Goal: Task Accomplishment & Management: Manage account settings

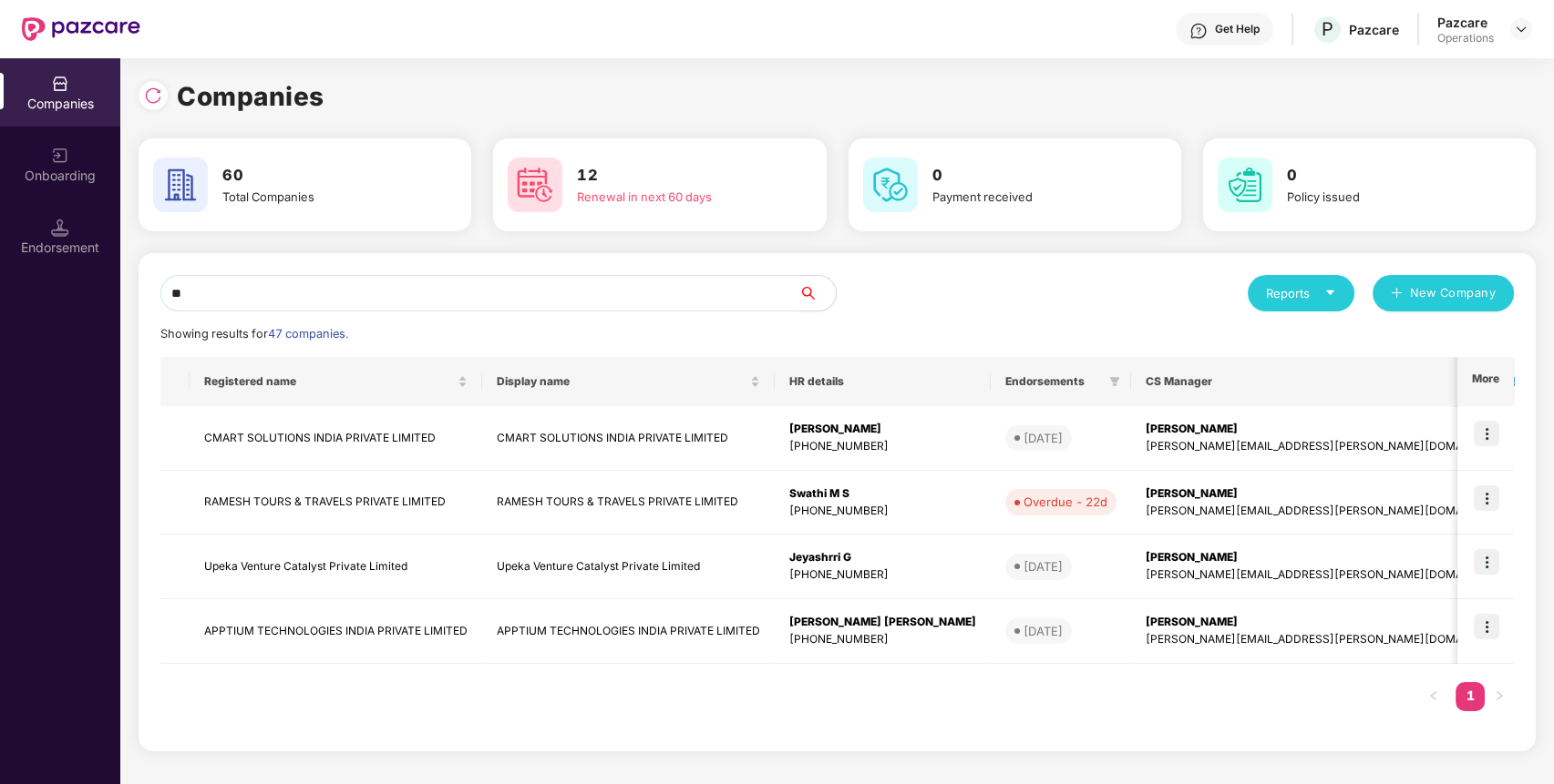
type input "*"
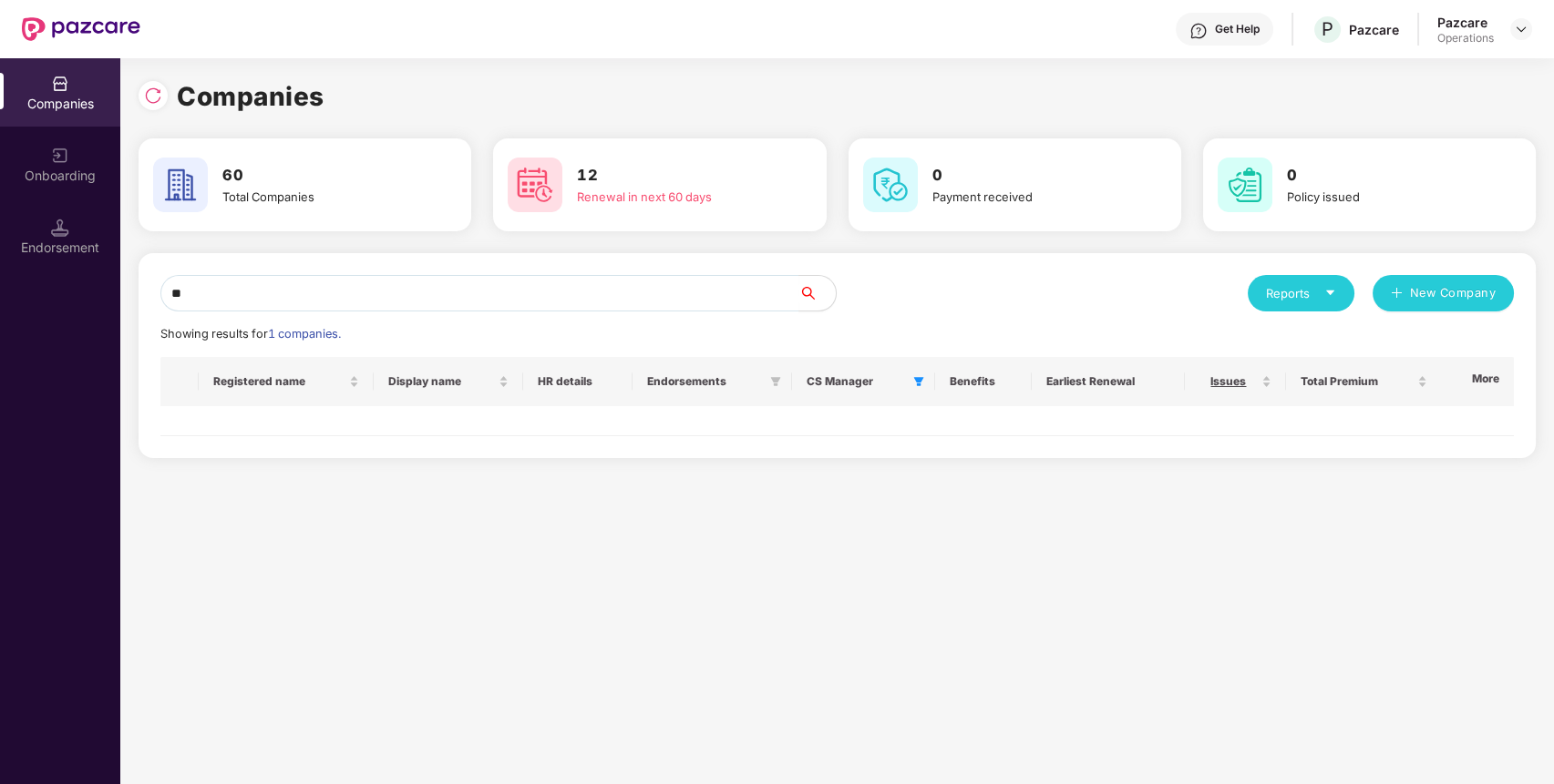
type input "*"
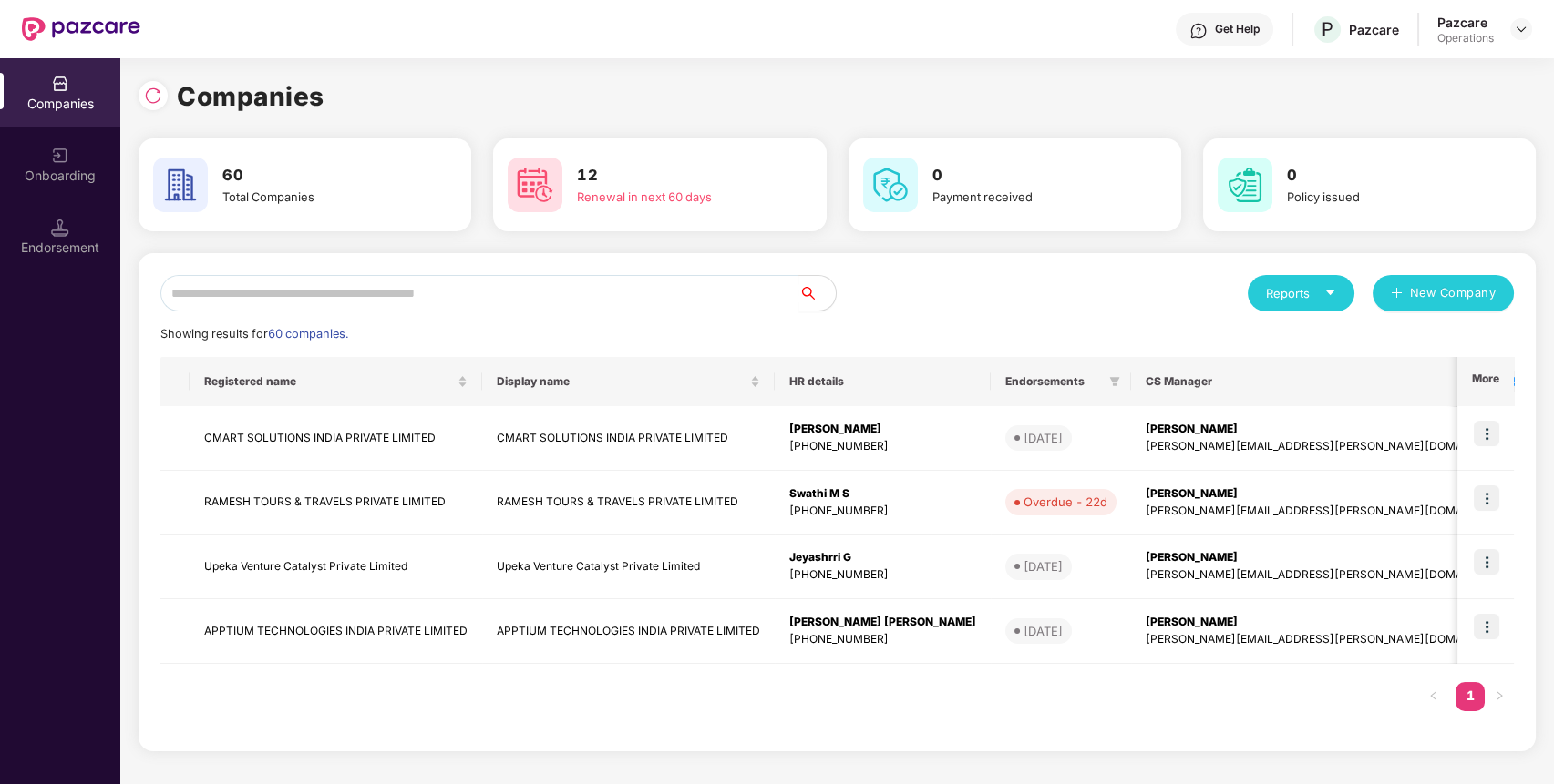
click at [1508, 377] on icon "filter" at bounding box center [1513, 381] width 10 height 9
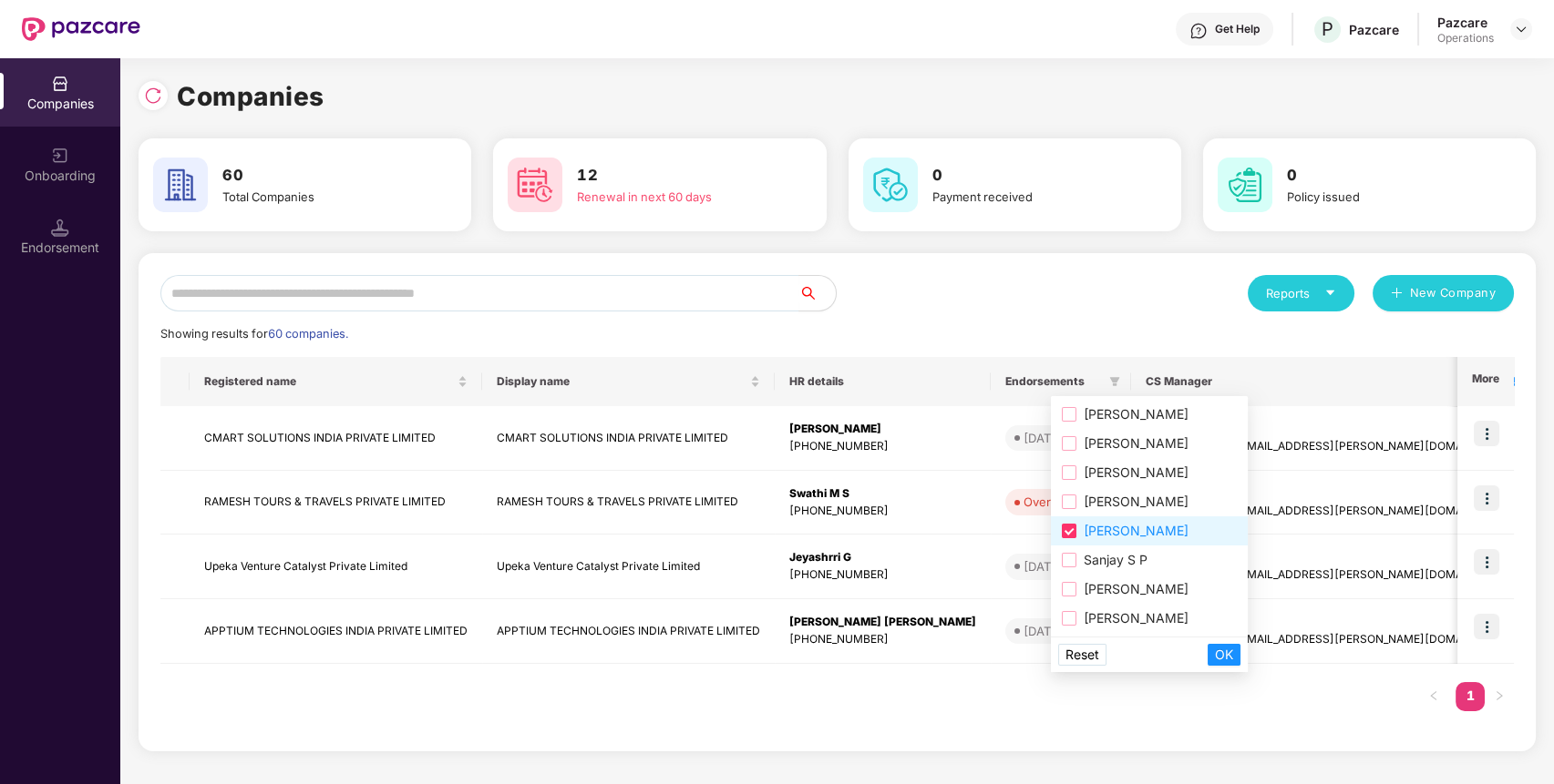
click at [1064, 655] on button "Reset" at bounding box center [1083, 654] width 49 height 22
click at [1233, 652] on span "OK" at bounding box center [1223, 654] width 18 height 20
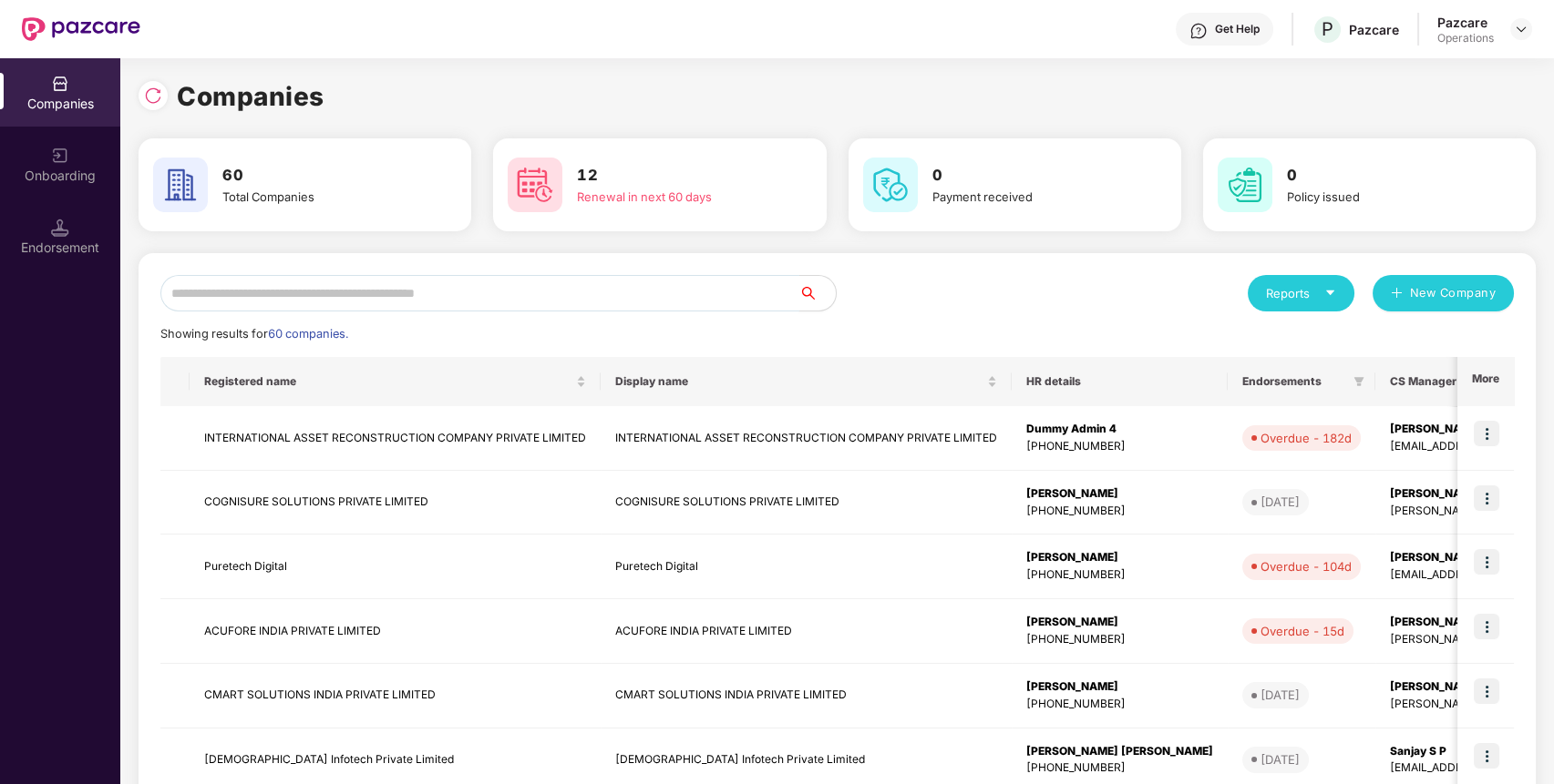
click at [519, 296] on input "text" at bounding box center [479, 293] width 638 height 37
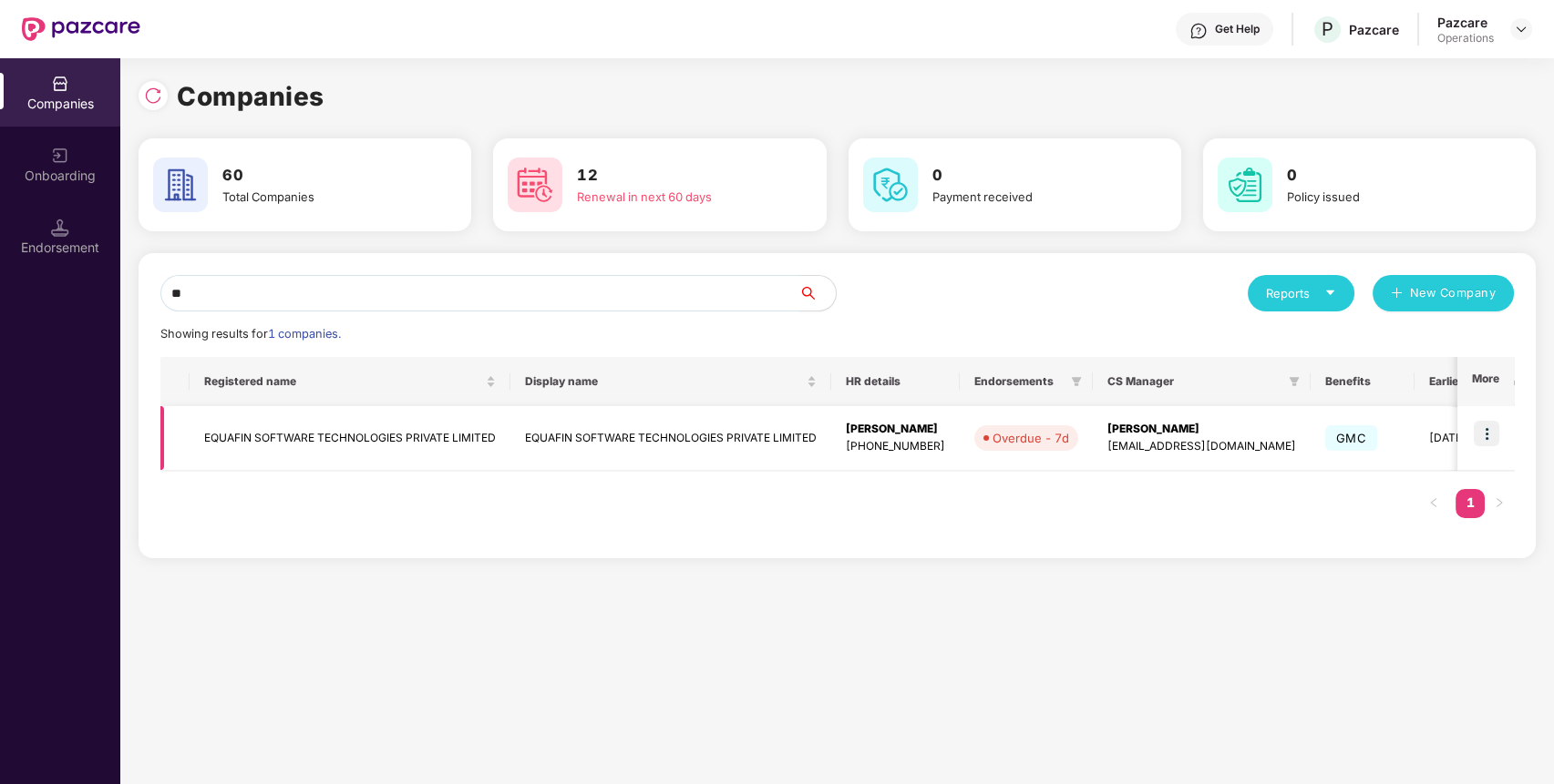
type input "**"
click at [1487, 441] on img at bounding box center [1486, 433] width 25 height 25
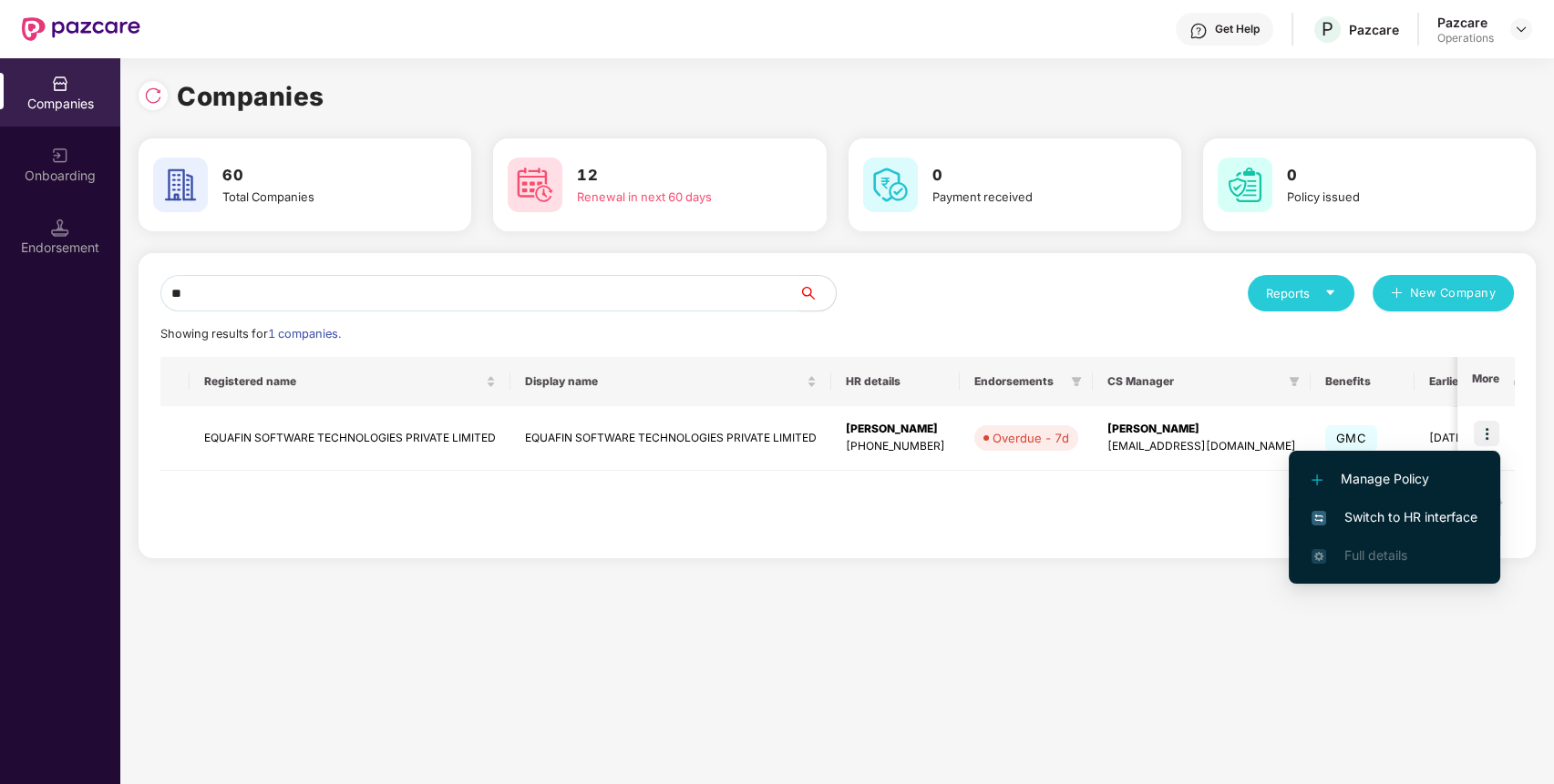
click at [1422, 525] on span "Switch to HR interface" at bounding box center [1394, 516] width 166 height 20
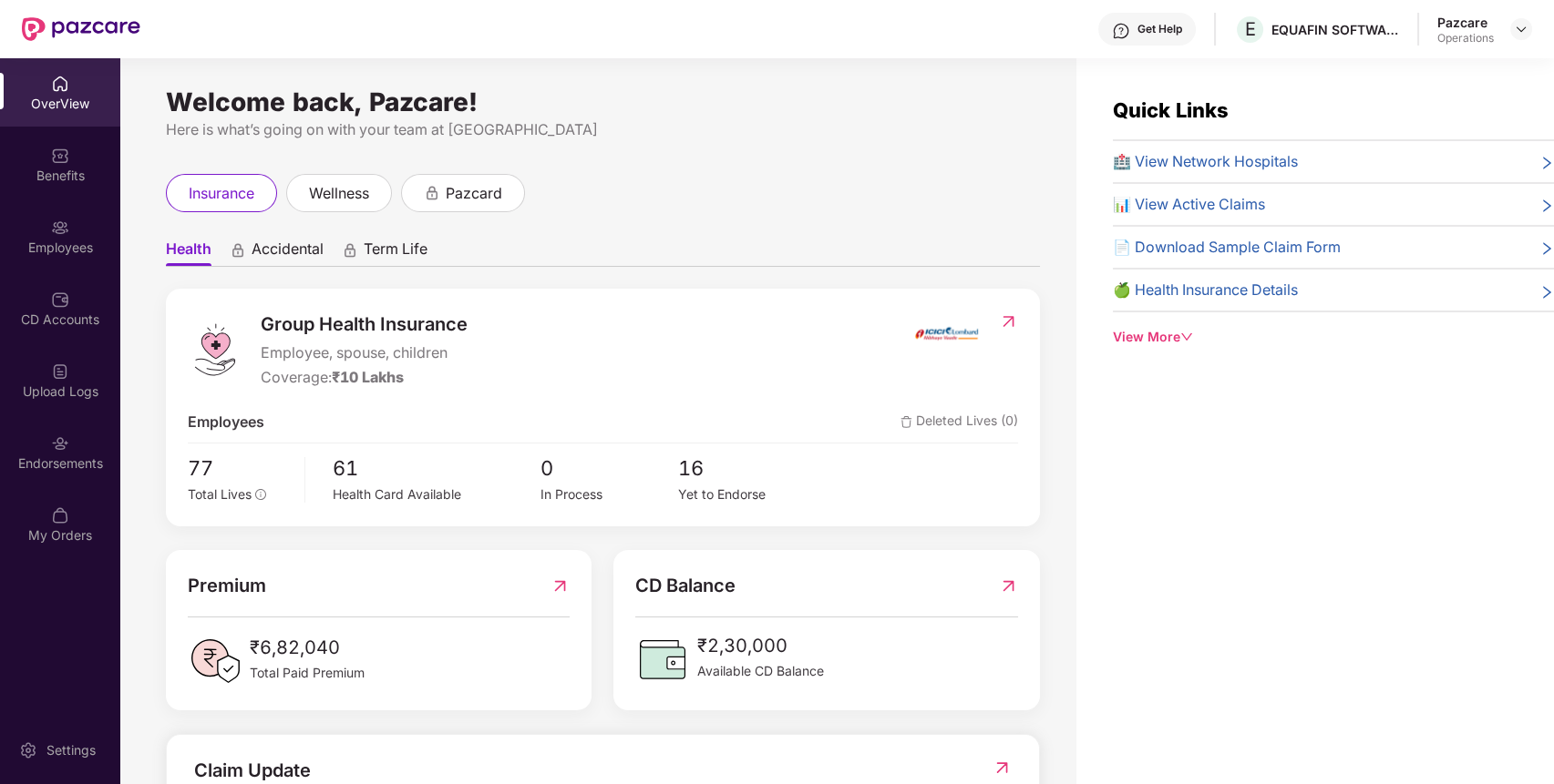
click at [49, 475] on div "Endorsements" at bounding box center [60, 451] width 120 height 68
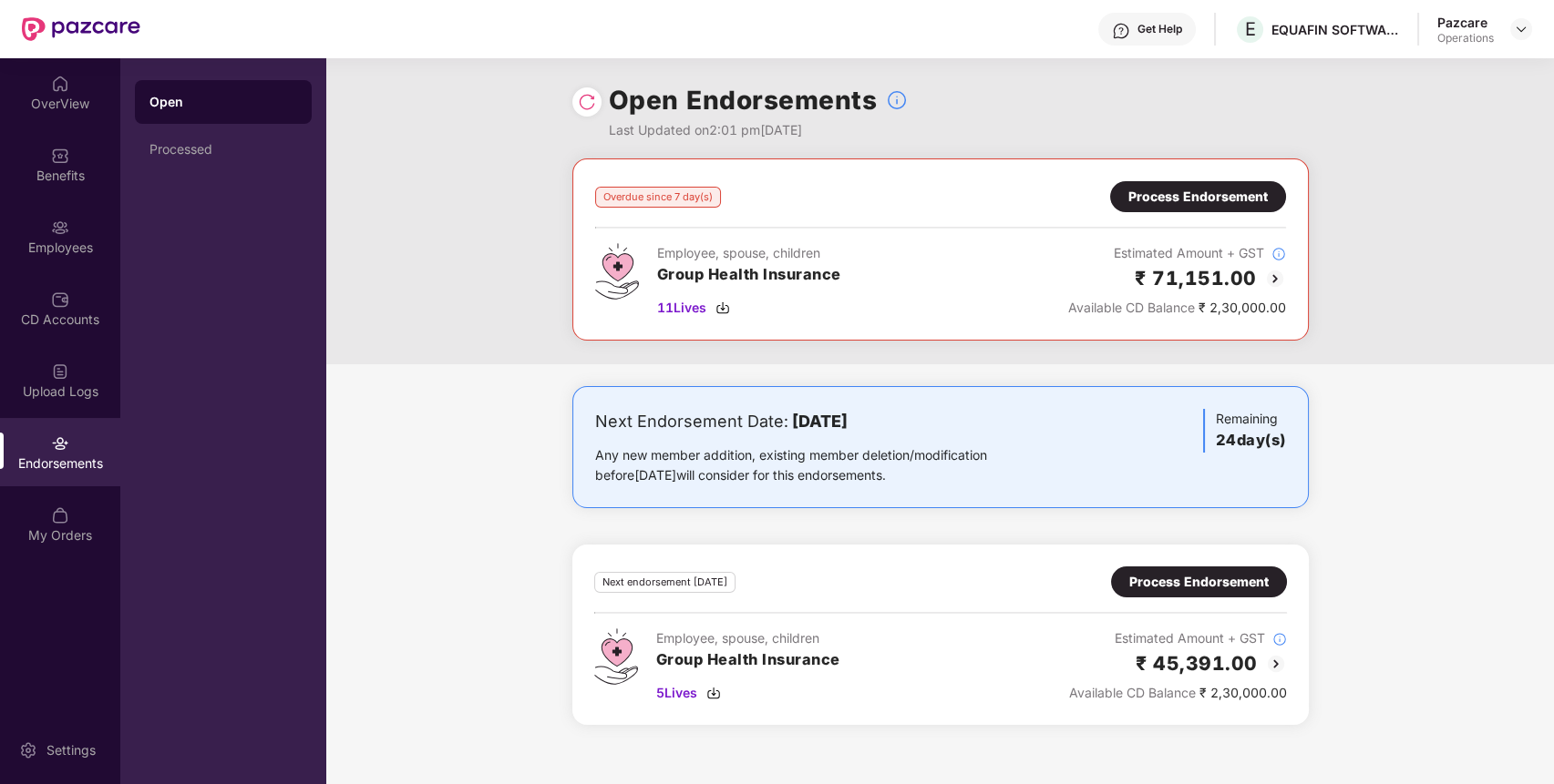
click at [1229, 193] on div "Process Endorsement" at bounding box center [1198, 196] width 140 height 20
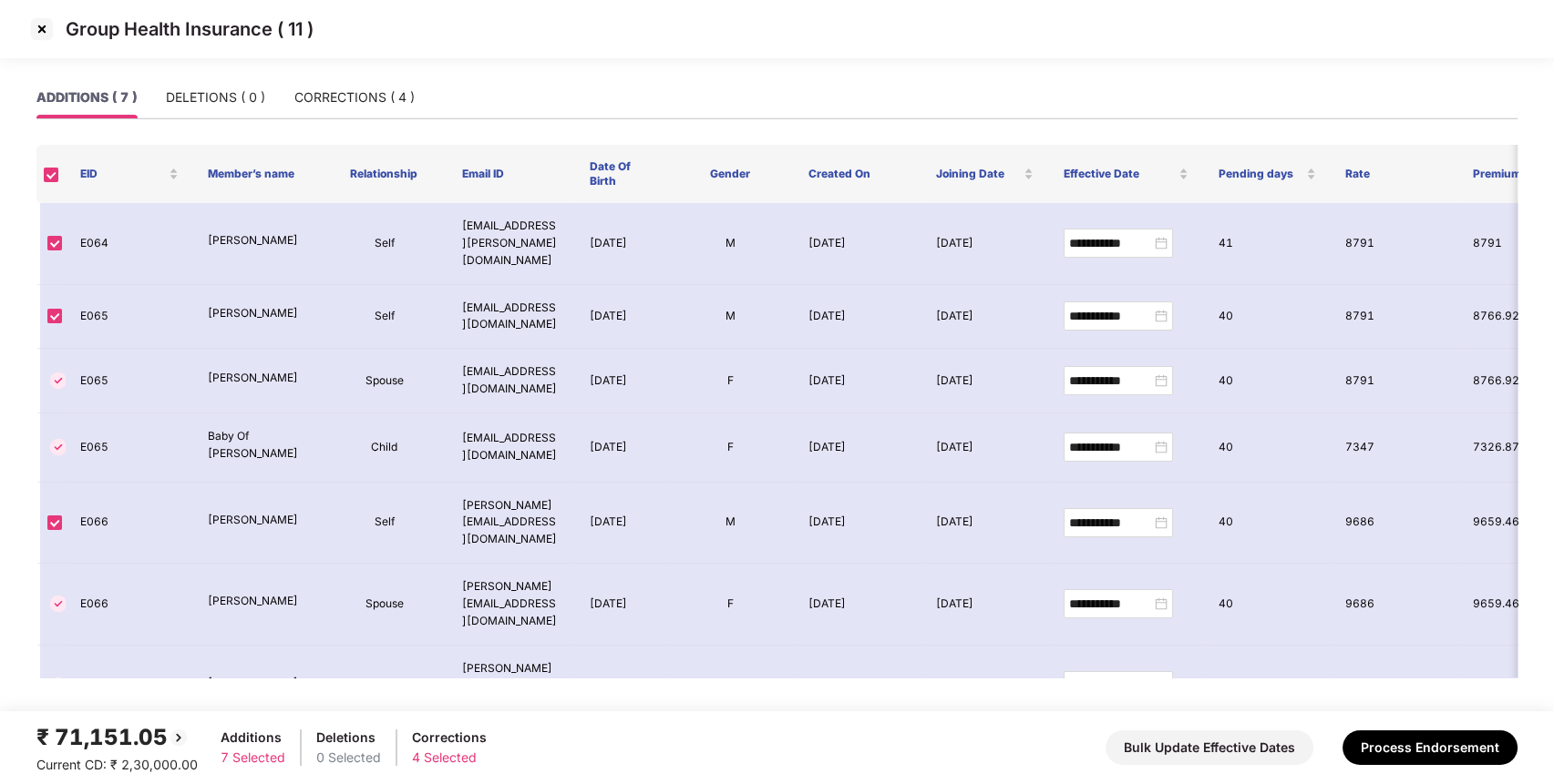
click at [41, 30] on img at bounding box center [41, 29] width 29 height 29
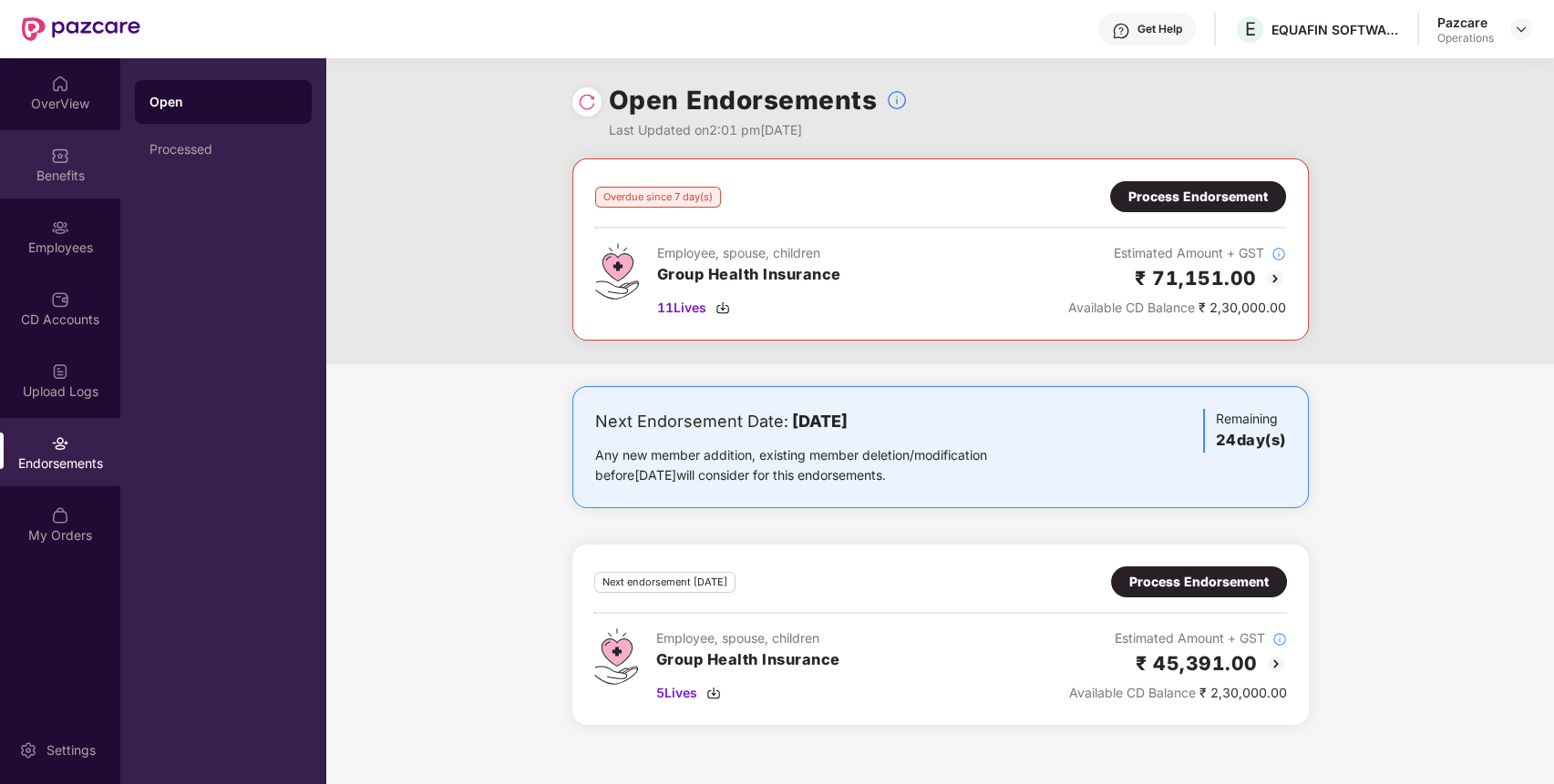
click at [87, 182] on div "Benefits" at bounding box center [60, 175] width 120 height 18
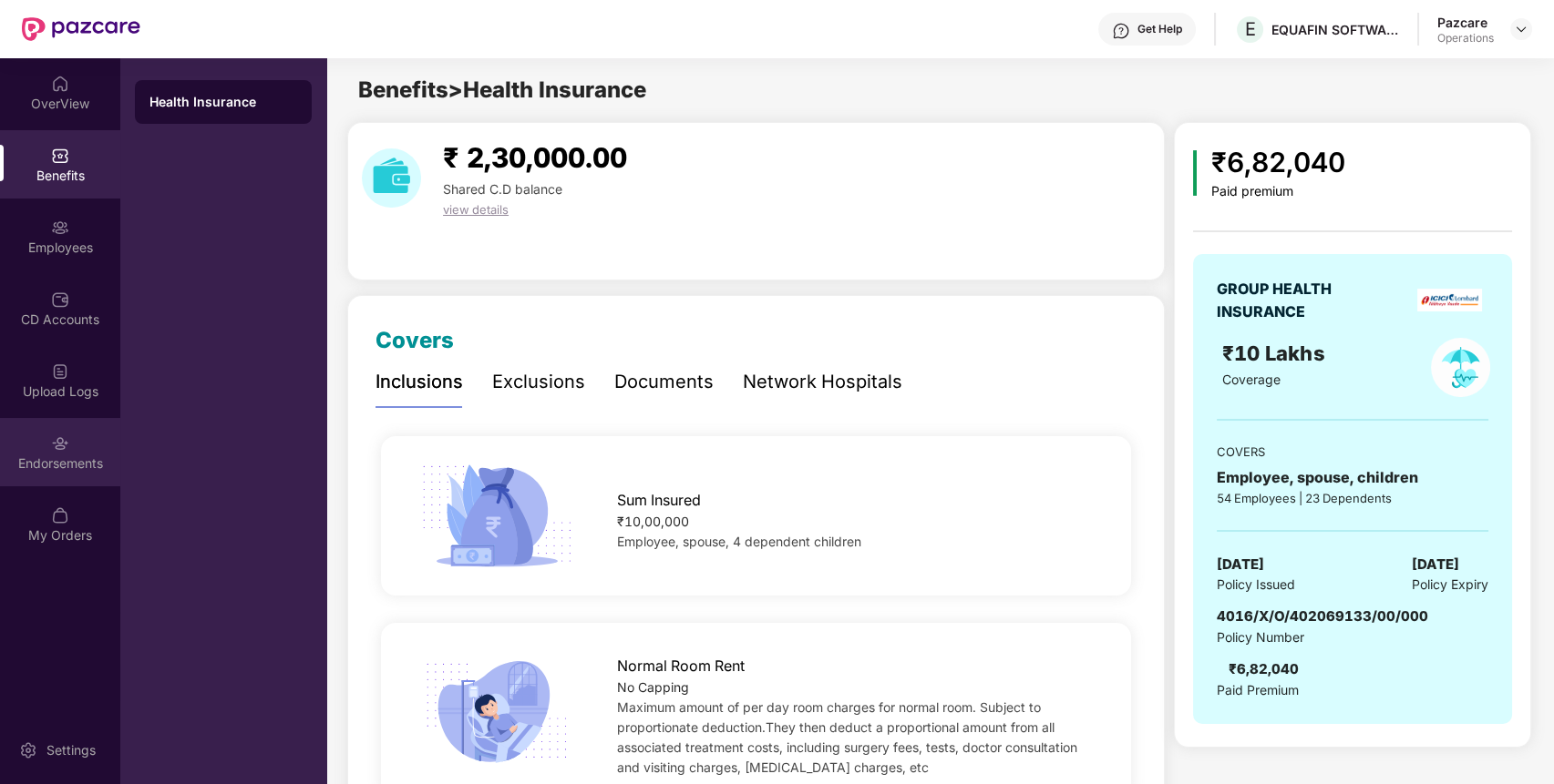
click at [51, 451] on div "Endorsements" at bounding box center [60, 451] width 120 height 68
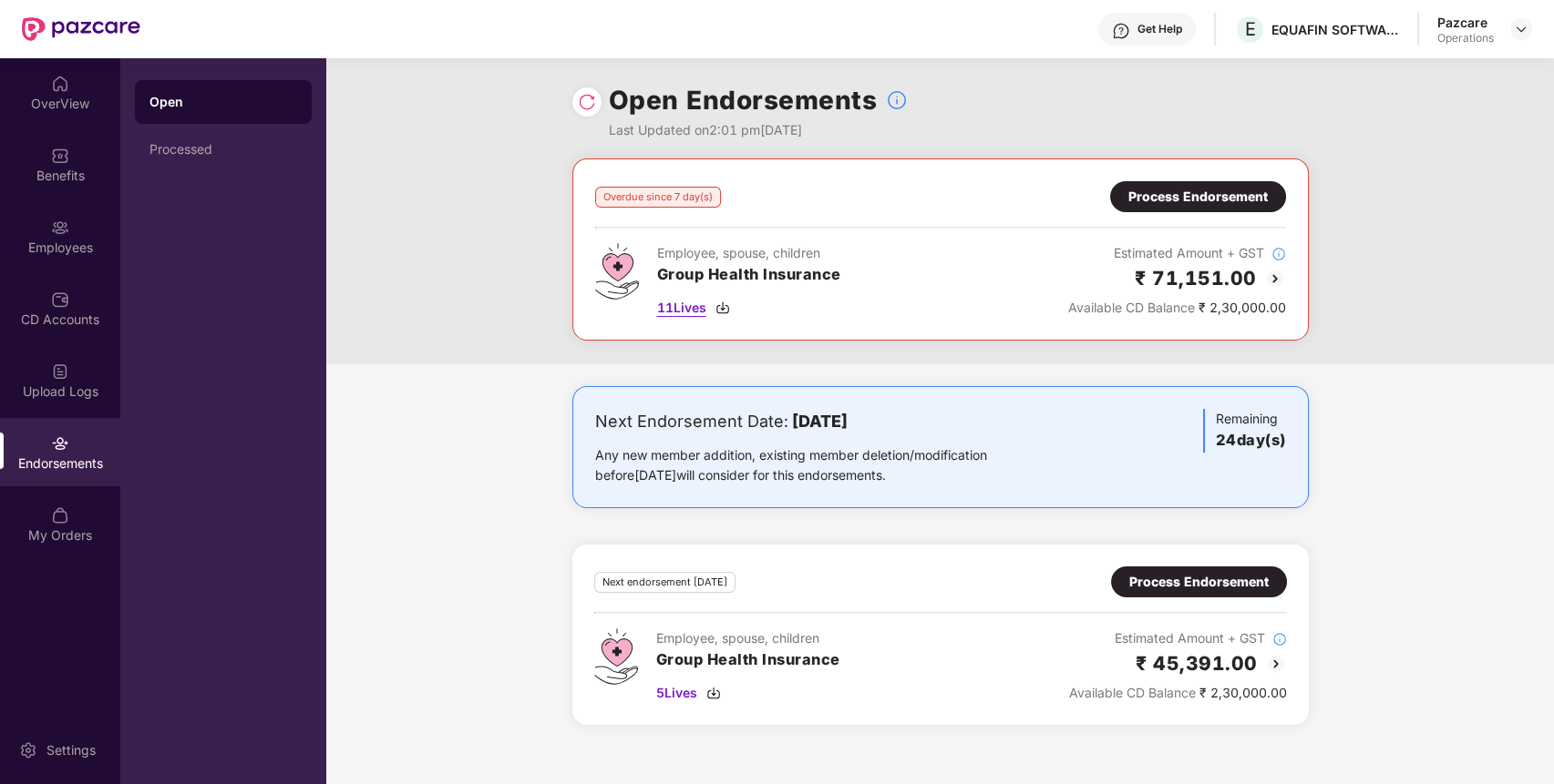
click at [666, 303] on span "11 Lives" at bounding box center [681, 307] width 49 height 20
